Goal: Task Accomplishment & Management: Use online tool/utility

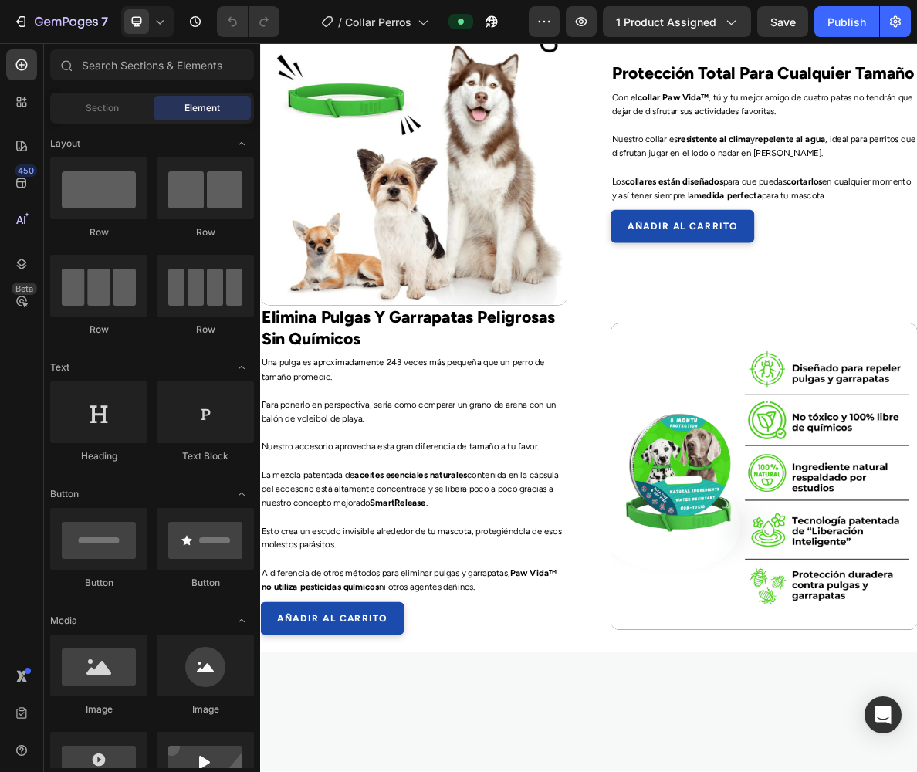
scroll to position [4729, 0]
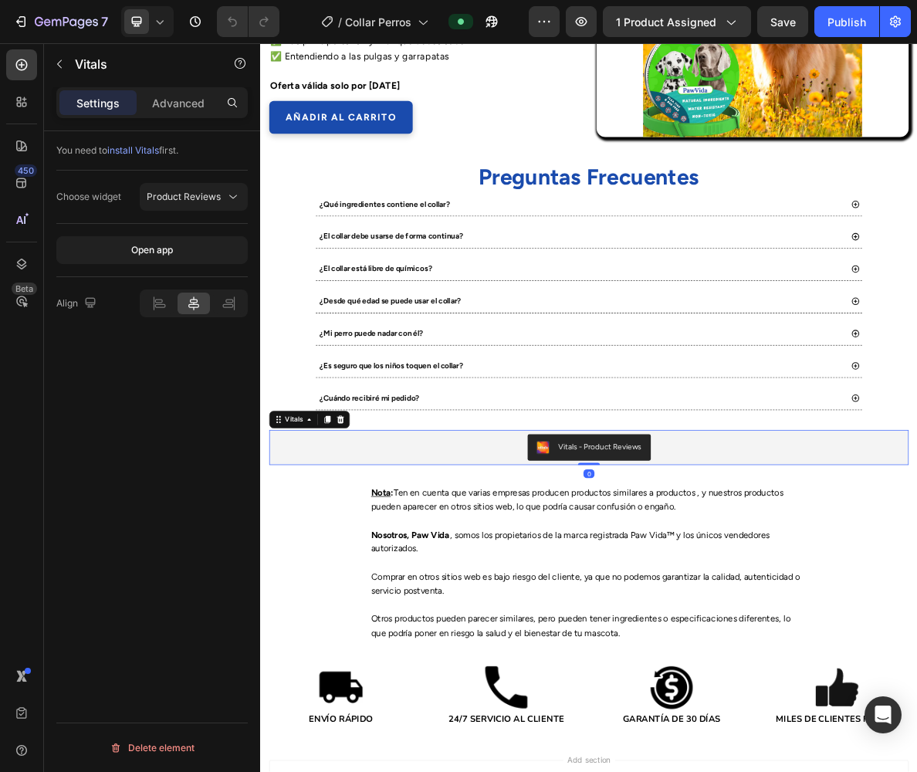
click at [839, 595] on div "Vitals - Product Reviews" at bounding box center [723, 613] width 889 height 37
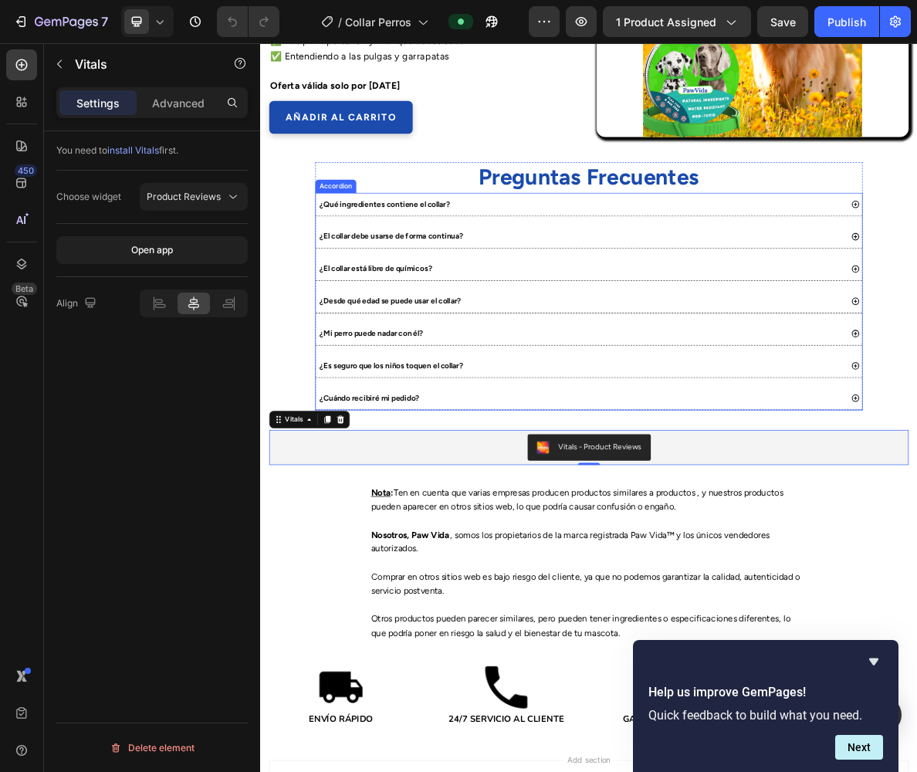
scroll to position [4730, 0]
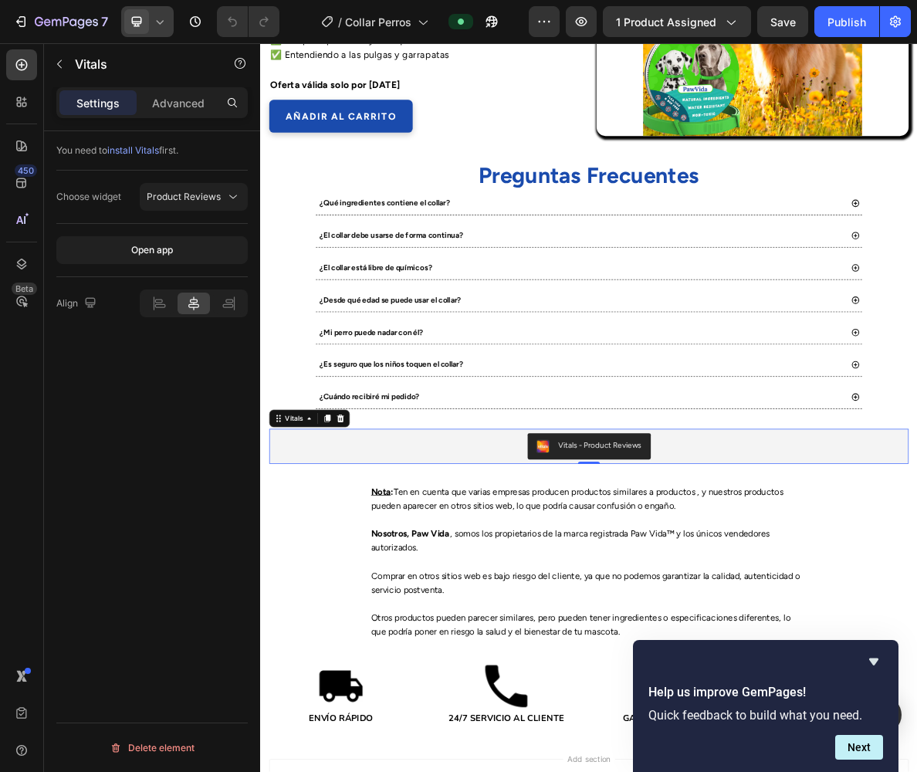
click at [159, 15] on icon at bounding box center [159, 21] width 15 height 15
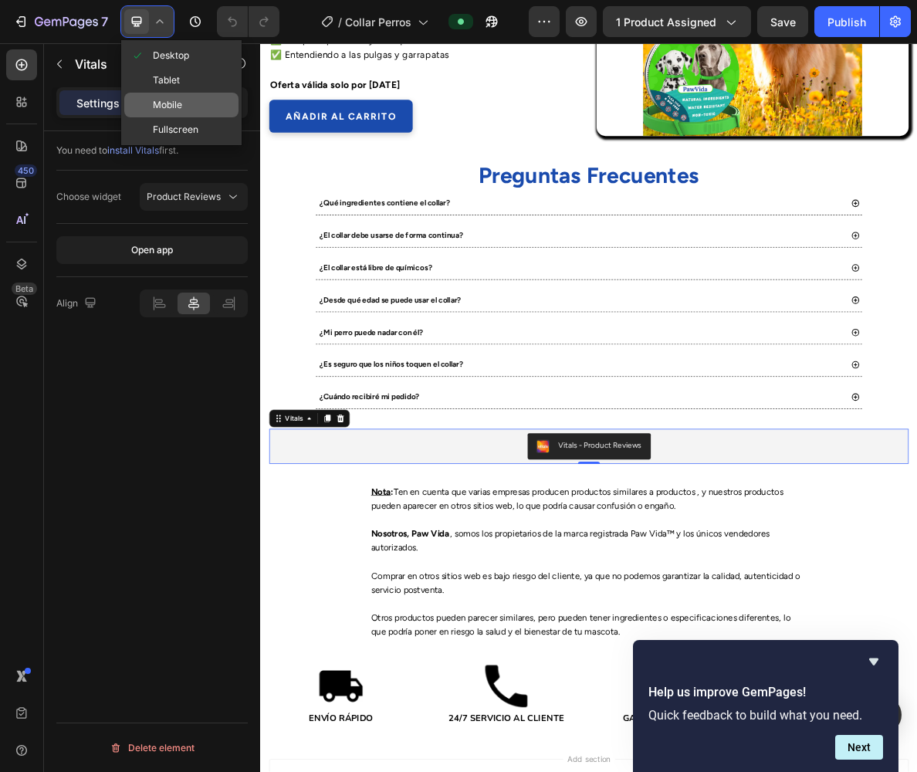
click at [165, 113] on div "Mobile" at bounding box center [181, 105] width 114 height 25
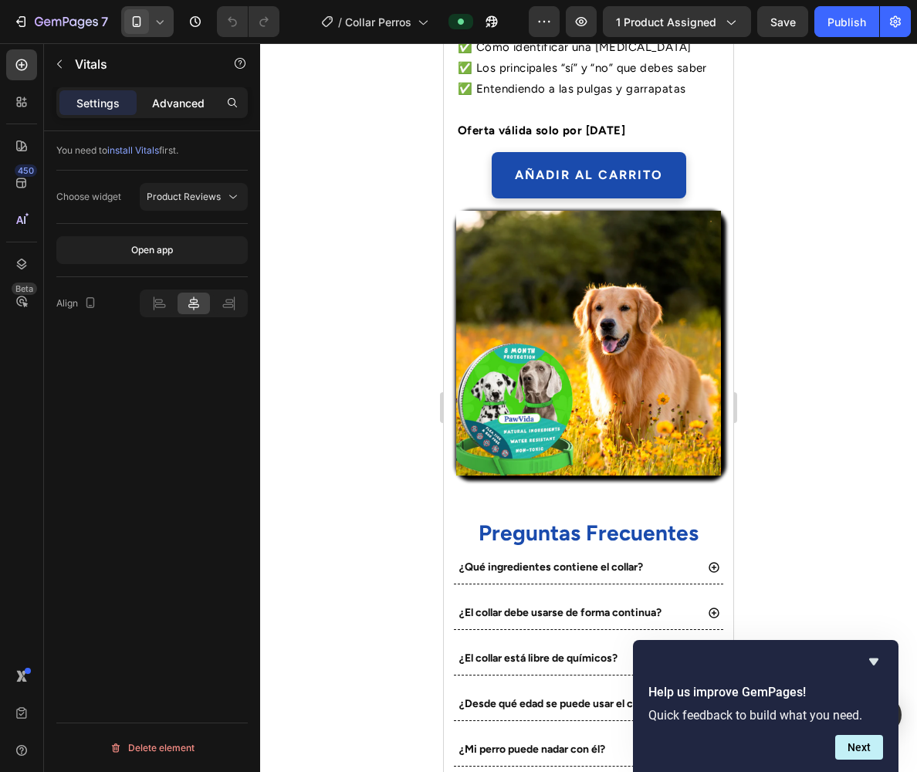
scroll to position [4781, 0]
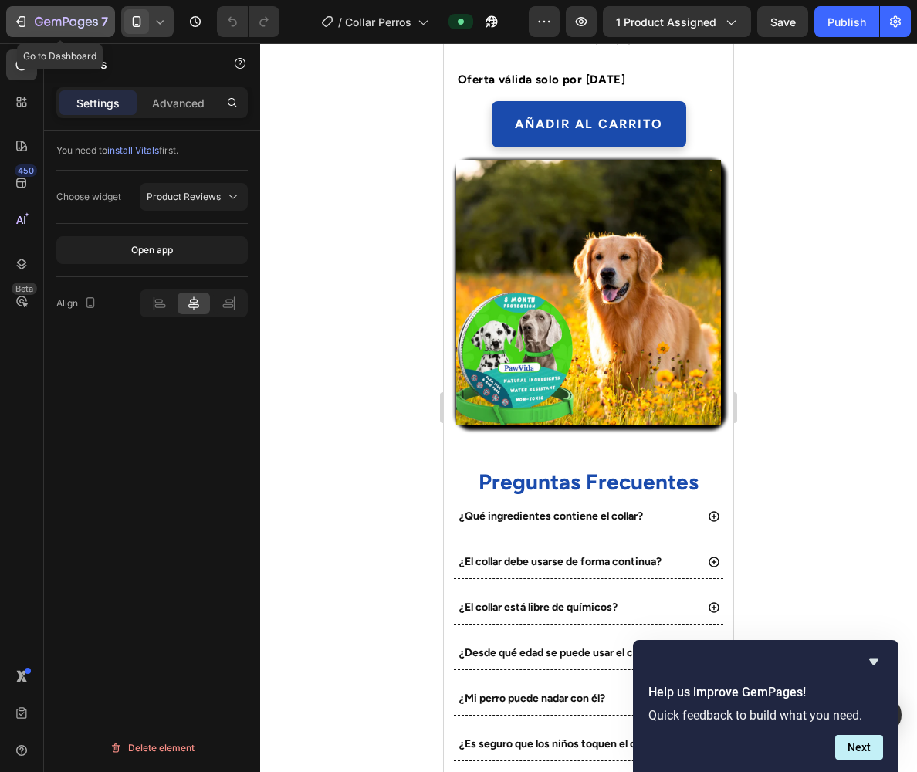
click at [66, 8] on button "7" at bounding box center [60, 21] width 109 height 31
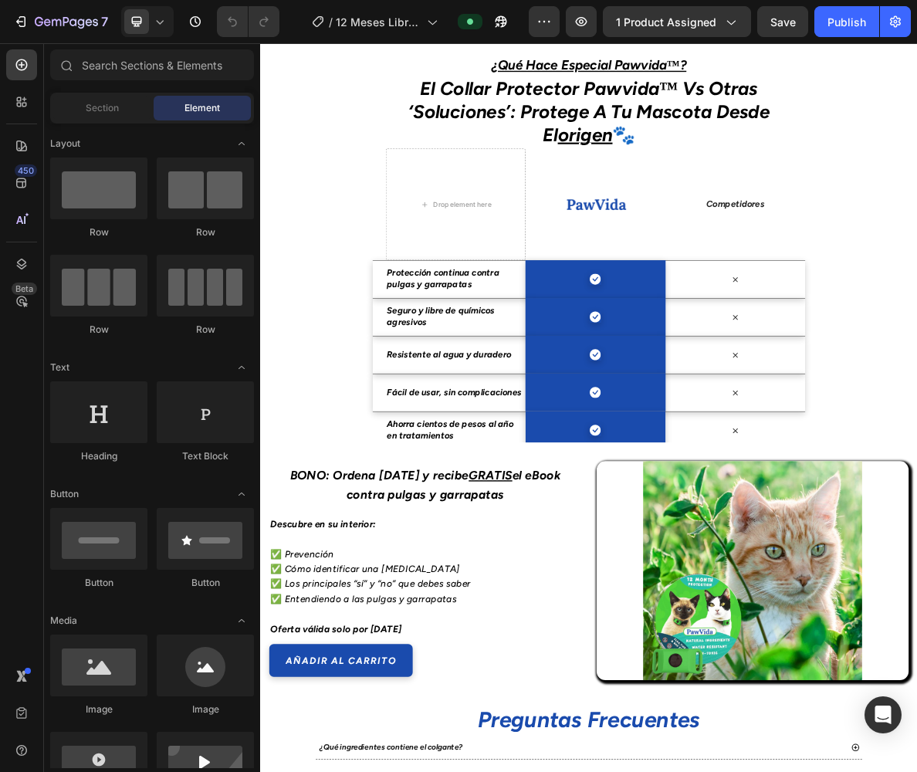
scroll to position [3567, 0]
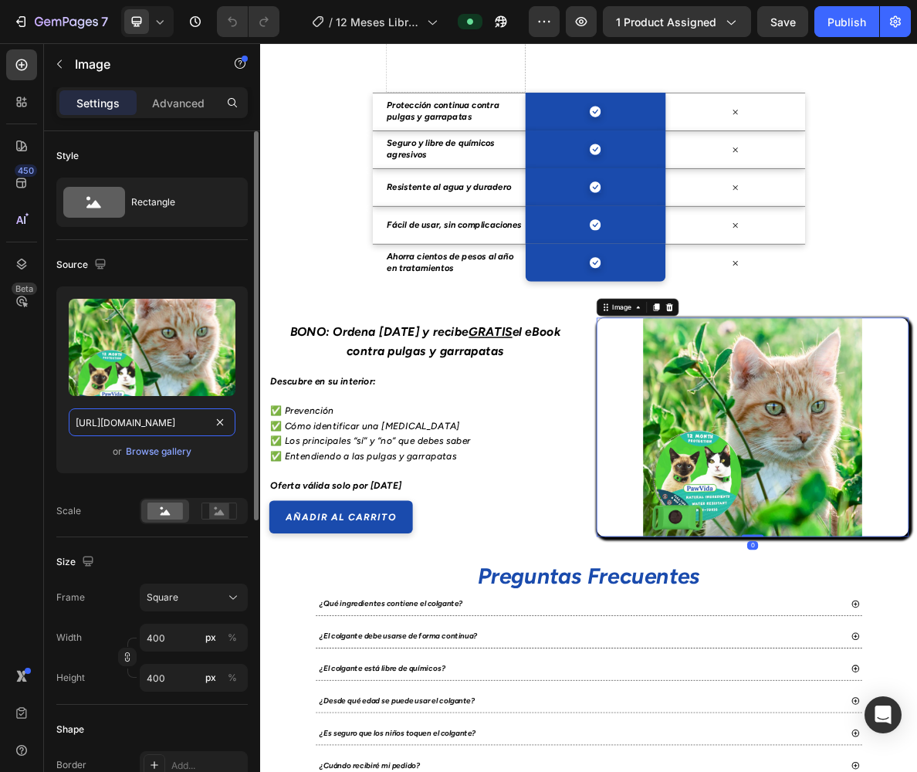
click at [181, 425] on input "https://cdn.shopify.com/s/files/1/0742/7860/0740/files/gempages_581138808804737…" at bounding box center [152, 422] width 167 height 28
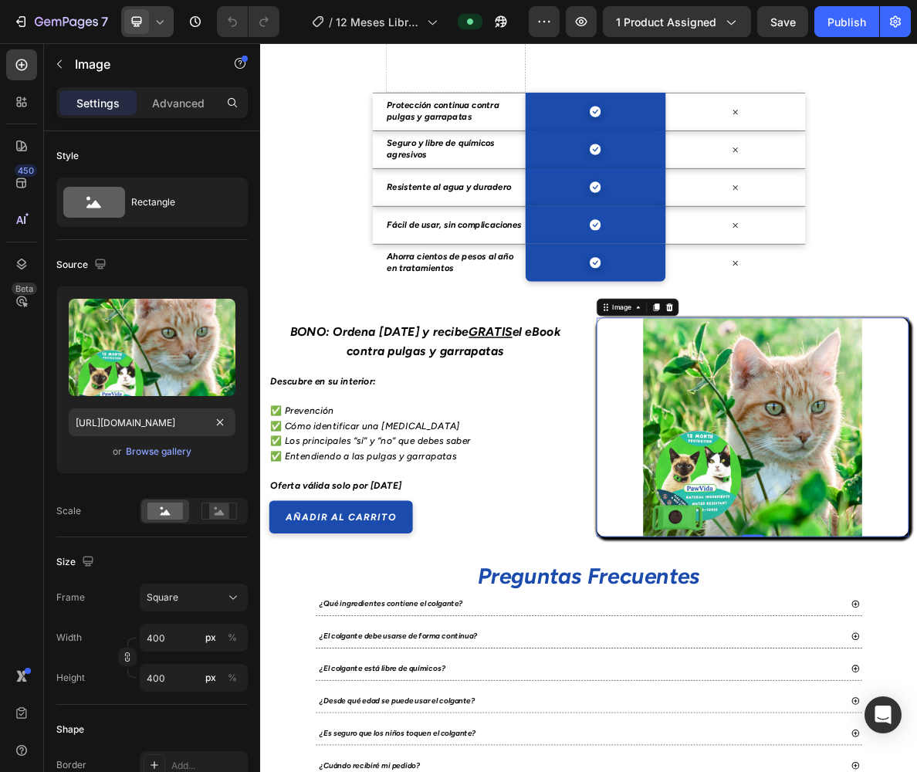
click at [133, 23] on icon at bounding box center [137, 22] width 10 height 10
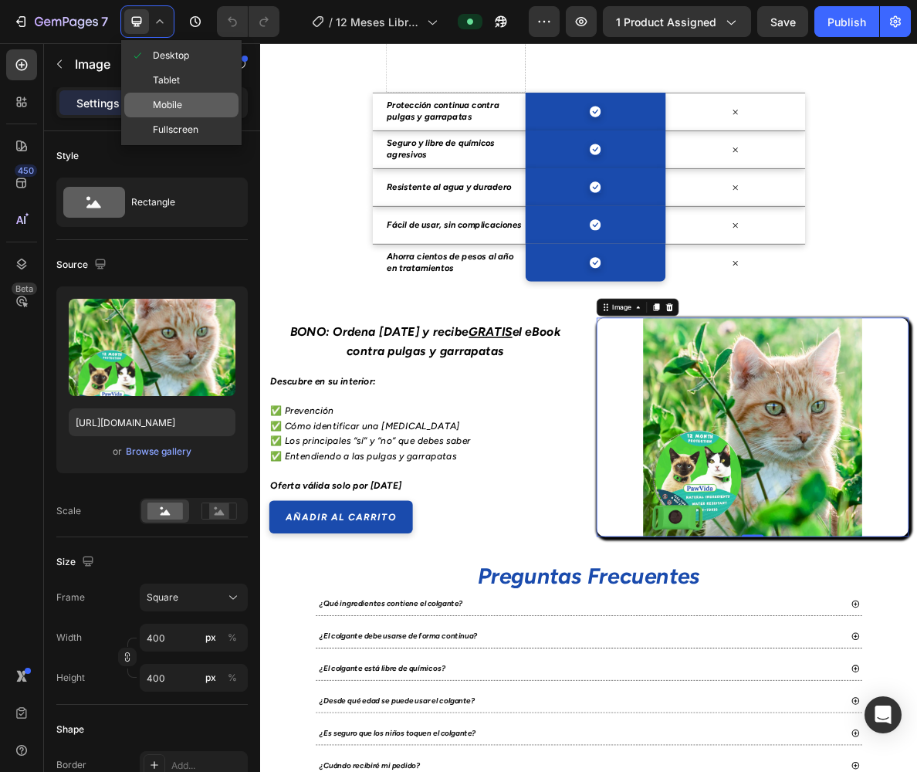
click at [178, 98] on span "Mobile" at bounding box center [167, 104] width 29 height 15
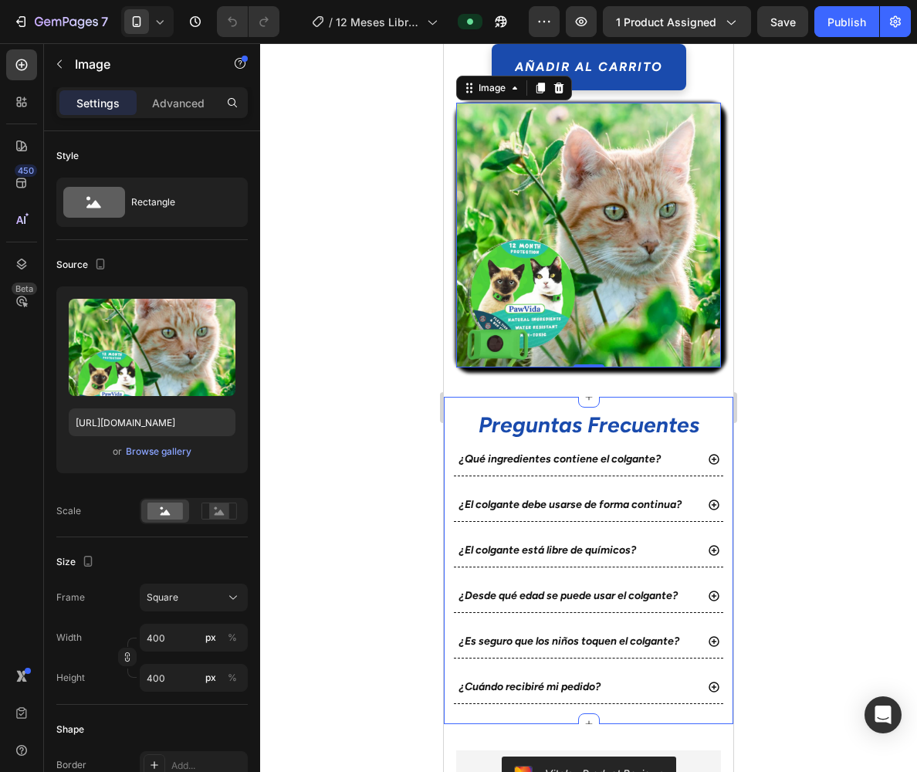
scroll to position [4287, 0]
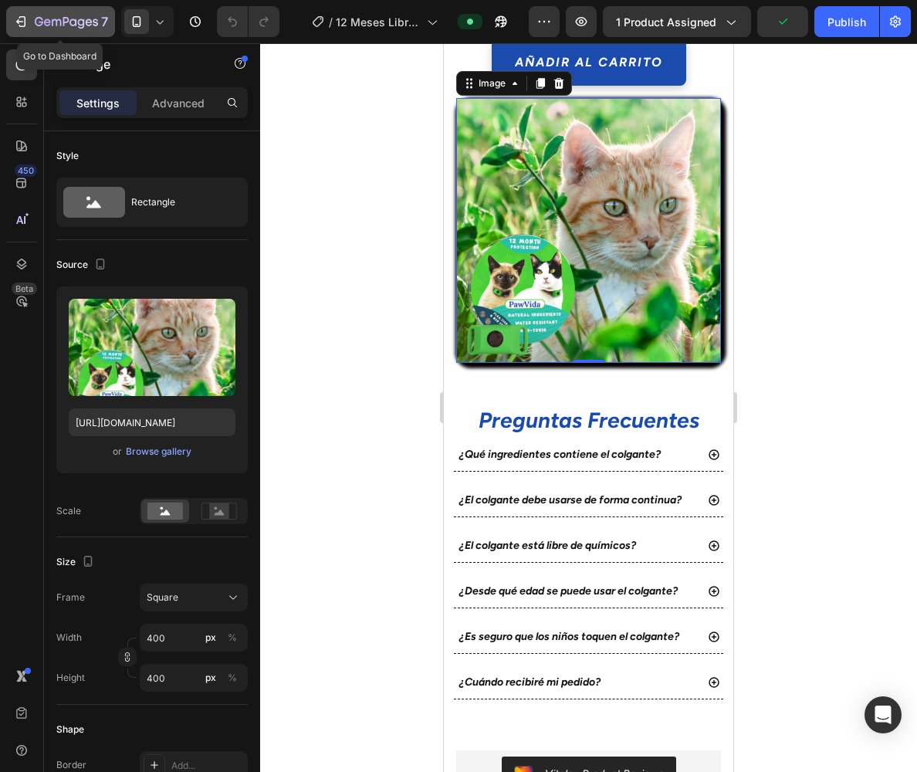
click at [46, 15] on div "7" at bounding box center [71, 21] width 73 height 19
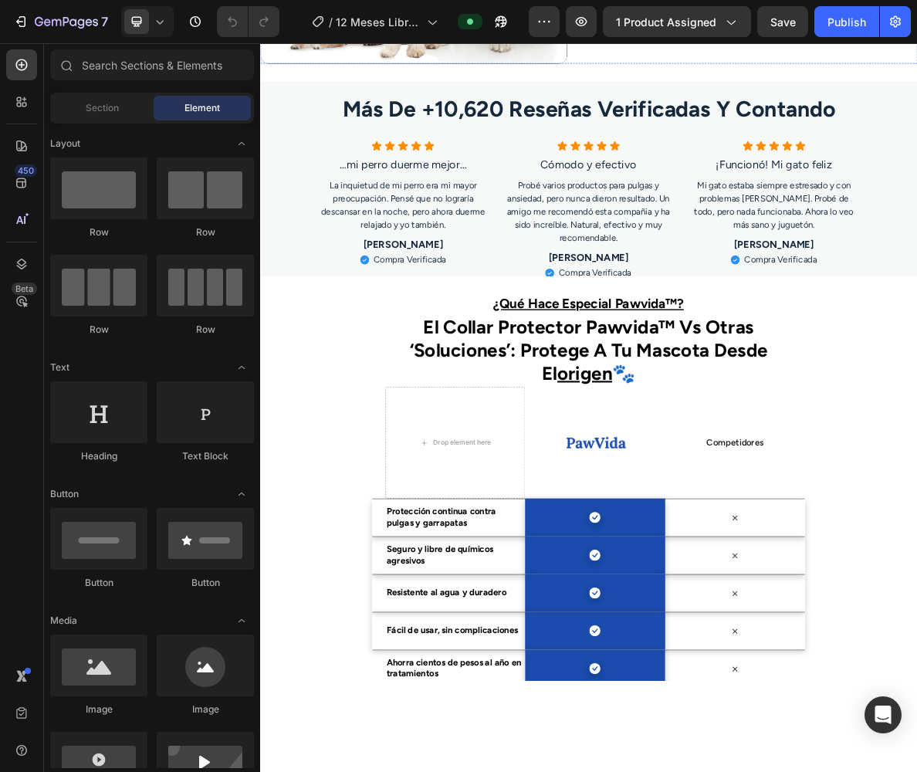
scroll to position [3275, 0]
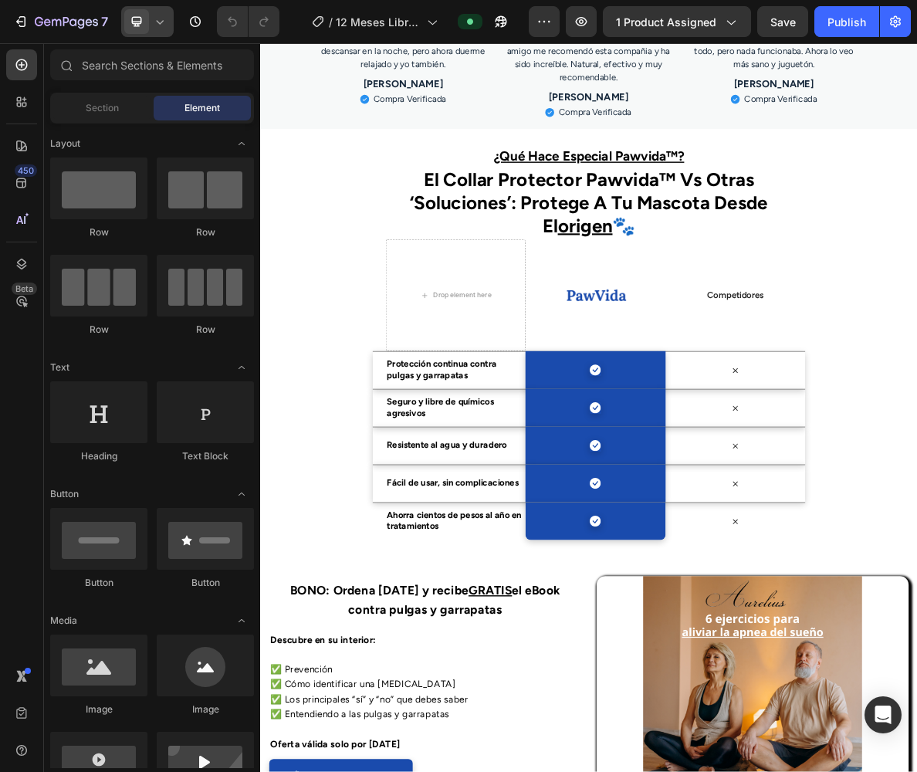
click at [148, 28] on span at bounding box center [136, 21] width 25 height 25
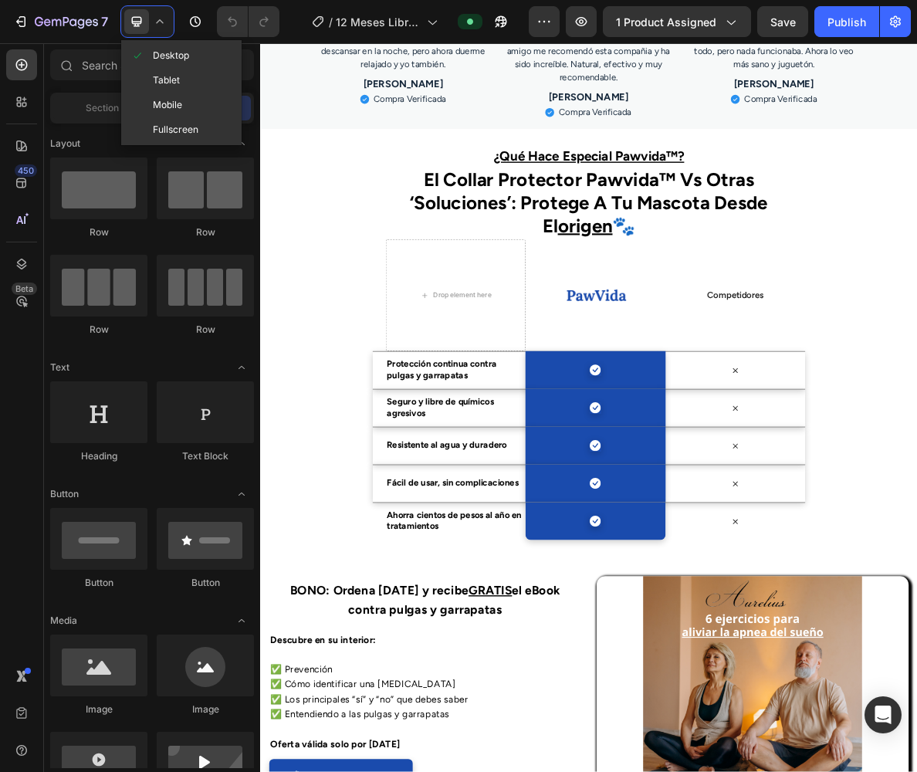
click at [175, 107] on span "Mobile" at bounding box center [167, 104] width 29 height 15
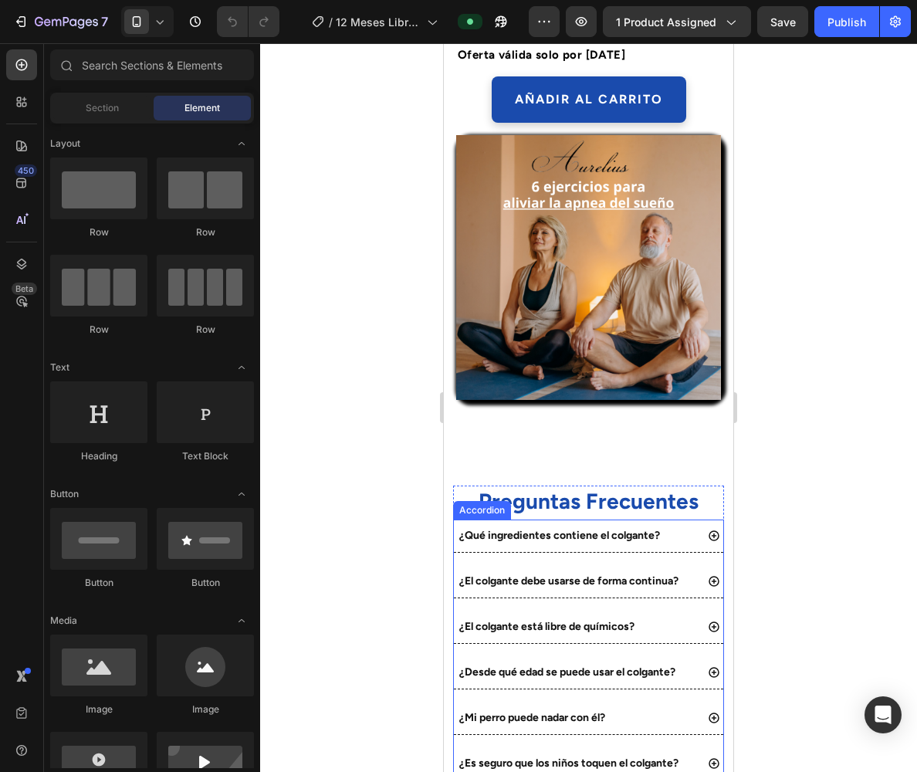
scroll to position [4307, 0]
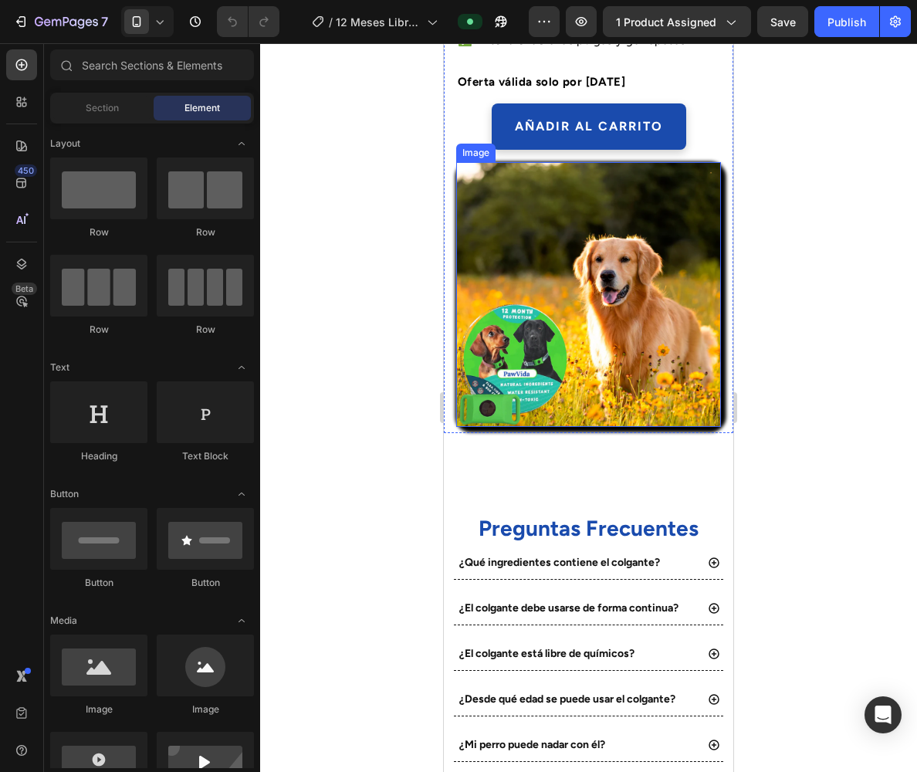
click at [578, 319] on img at bounding box center [588, 294] width 265 height 265
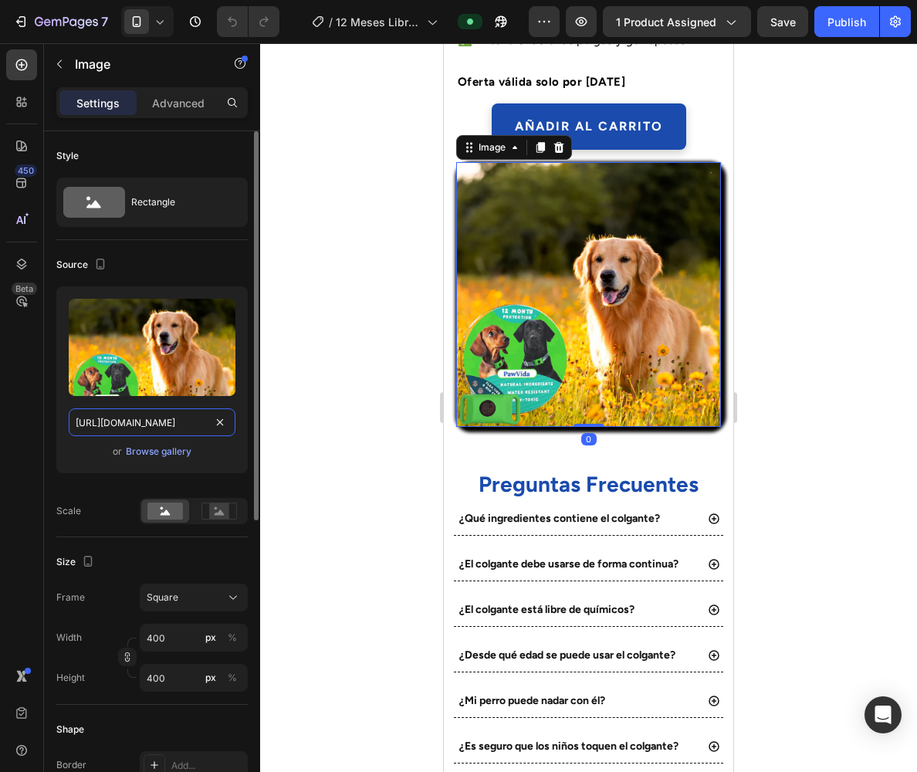
click at [149, 423] on input "[URL][DOMAIN_NAME]" at bounding box center [152, 422] width 167 height 28
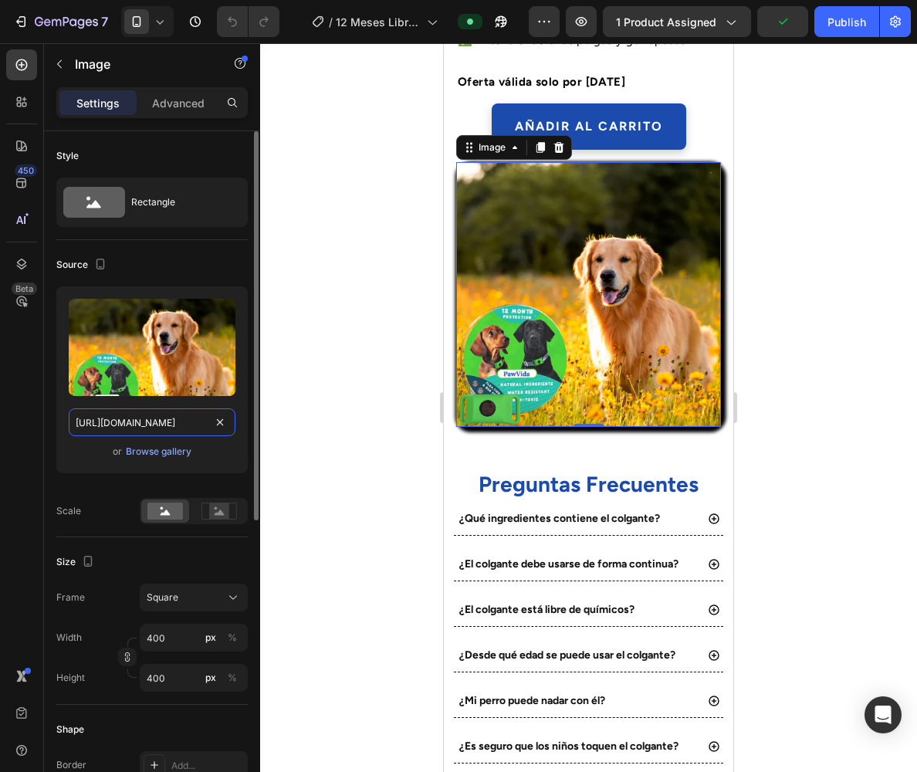
click at [149, 423] on input "[URL][DOMAIN_NAME]" at bounding box center [152, 422] width 167 height 28
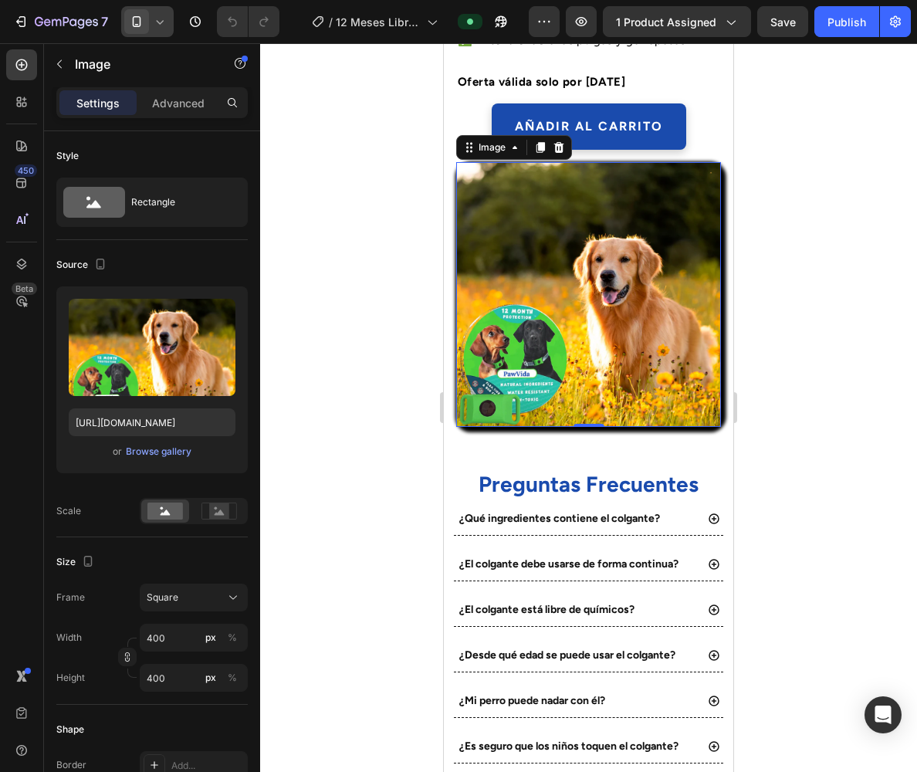
click at [154, 19] on icon at bounding box center [159, 21] width 15 height 15
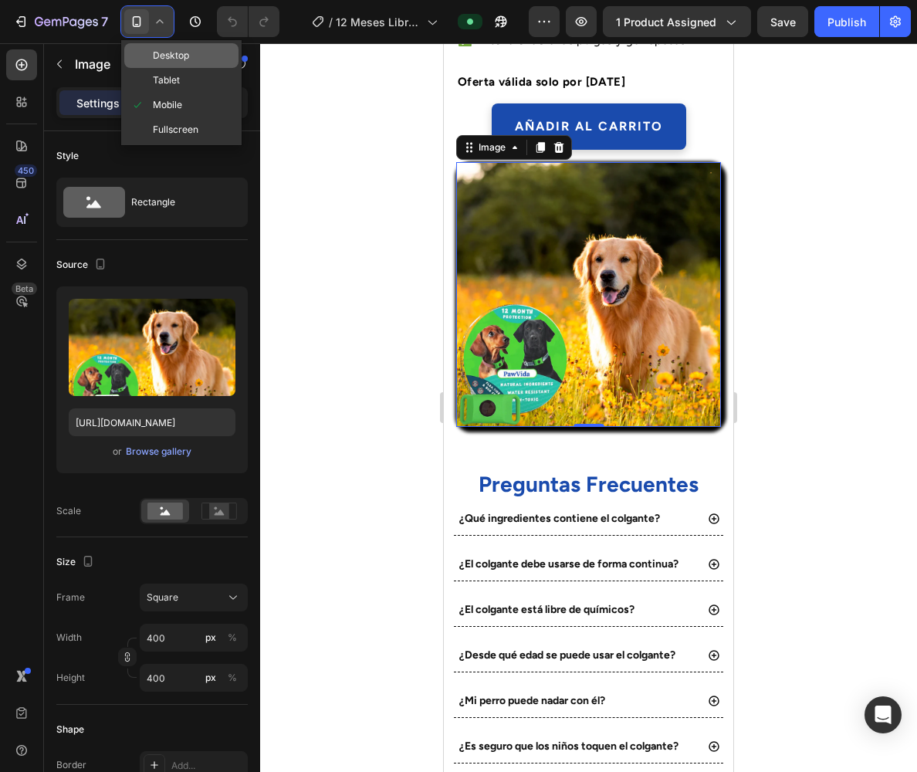
click at [171, 62] on span "Desktop" at bounding box center [171, 55] width 36 height 15
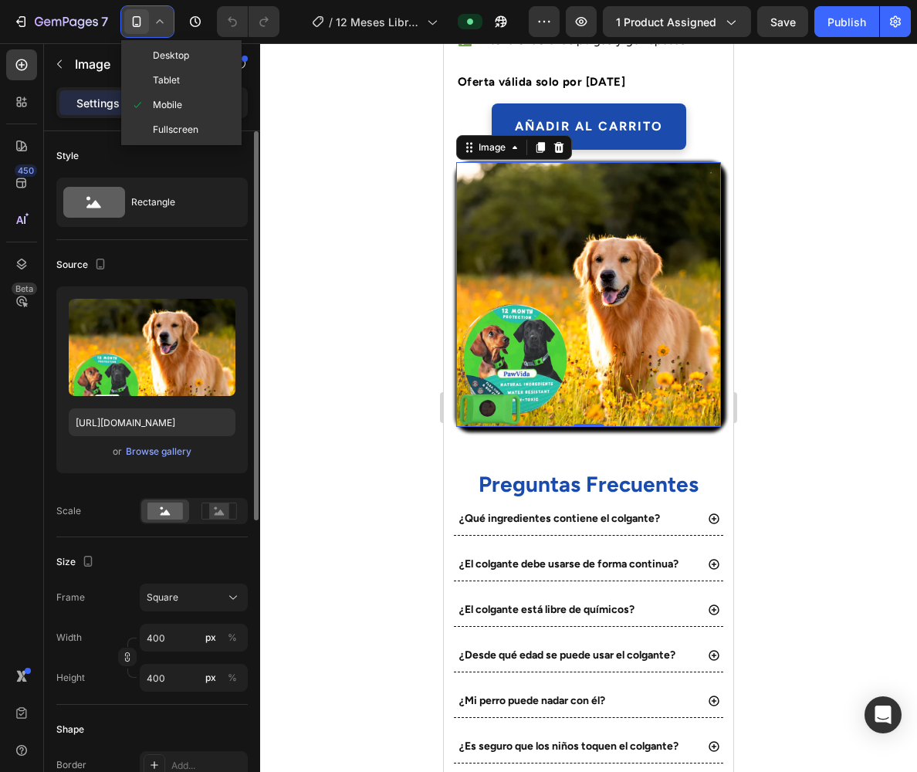
type input "[URL][DOMAIN_NAME]"
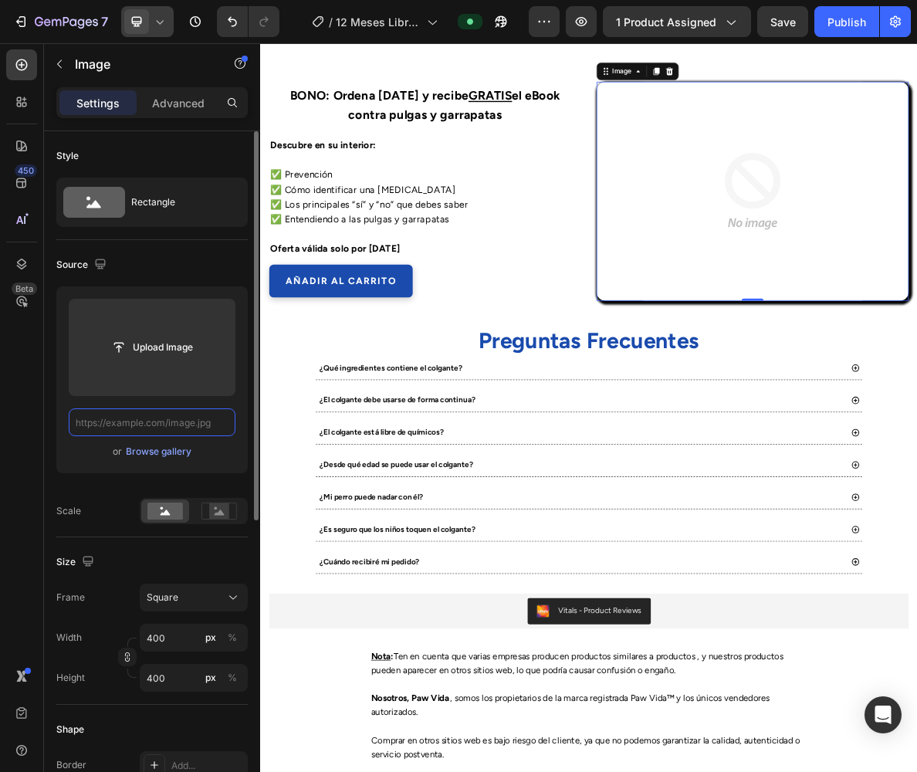
paste input "[URL][DOMAIN_NAME]"
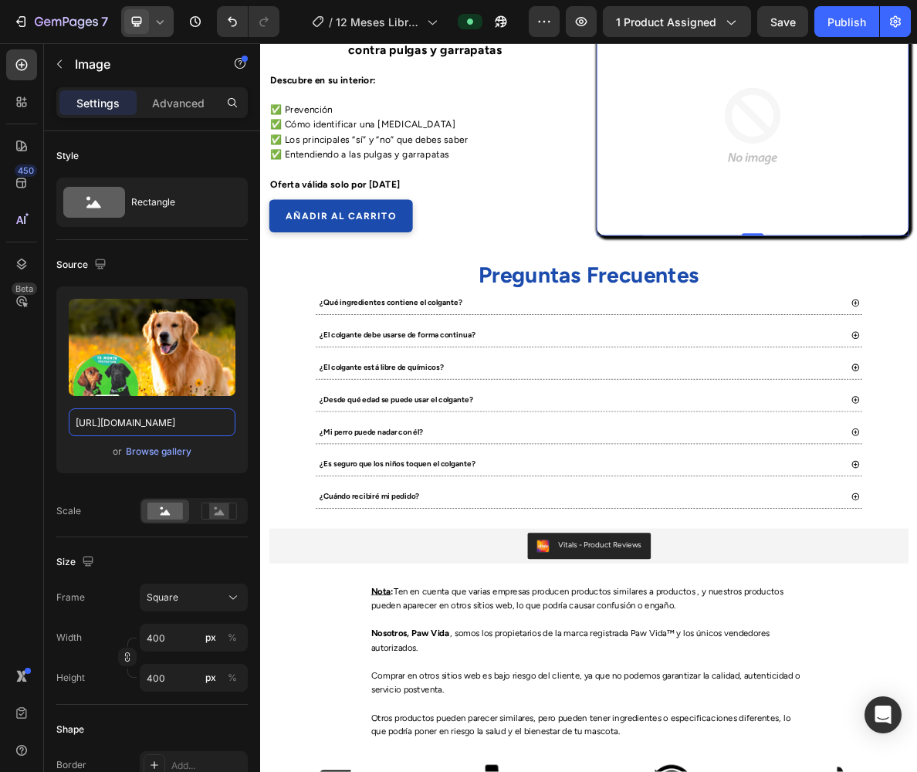
type input "[URL][DOMAIN_NAME]"
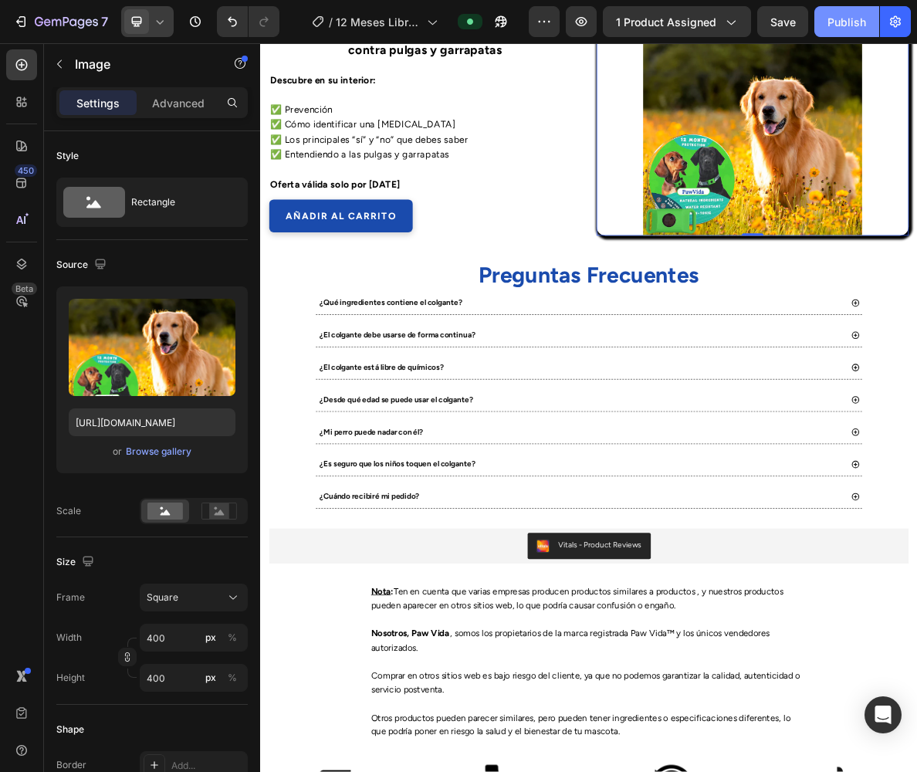
click at [829, 18] on div "Publish" at bounding box center [847, 22] width 39 height 16
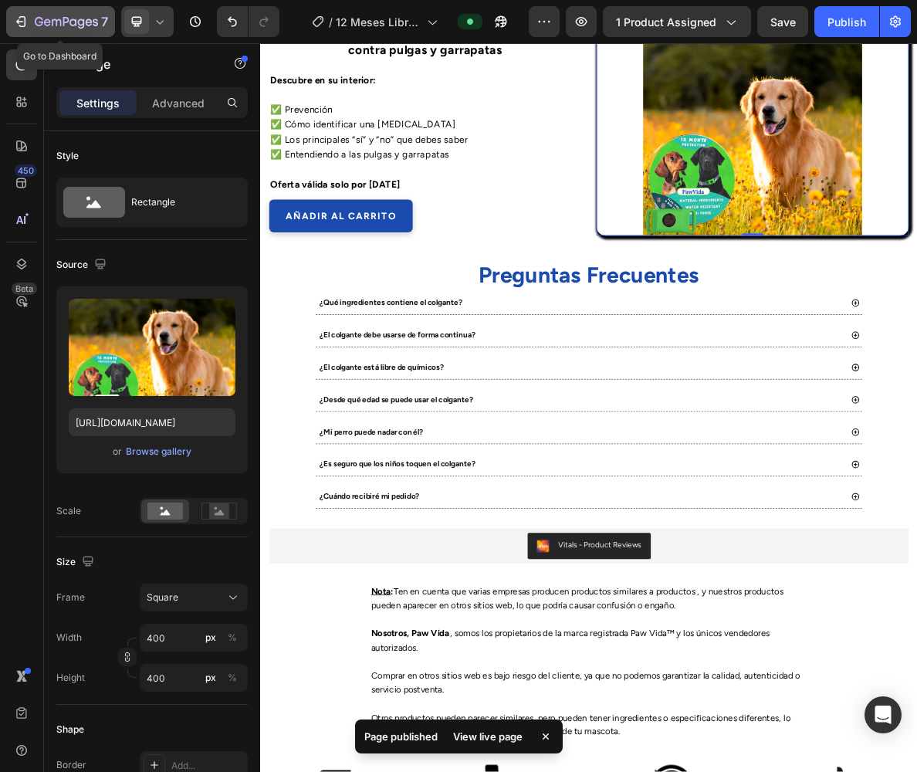
click at [36, 19] on icon "button" at bounding box center [39, 21] width 8 height 9
